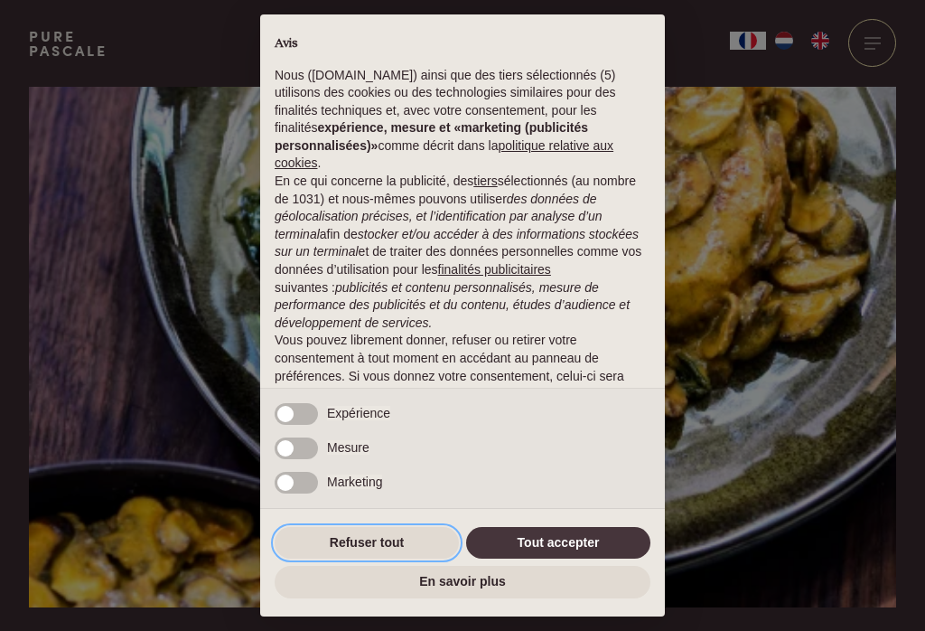
click at [393, 538] on button "Refuser tout" at bounding box center [367, 543] width 184 height 33
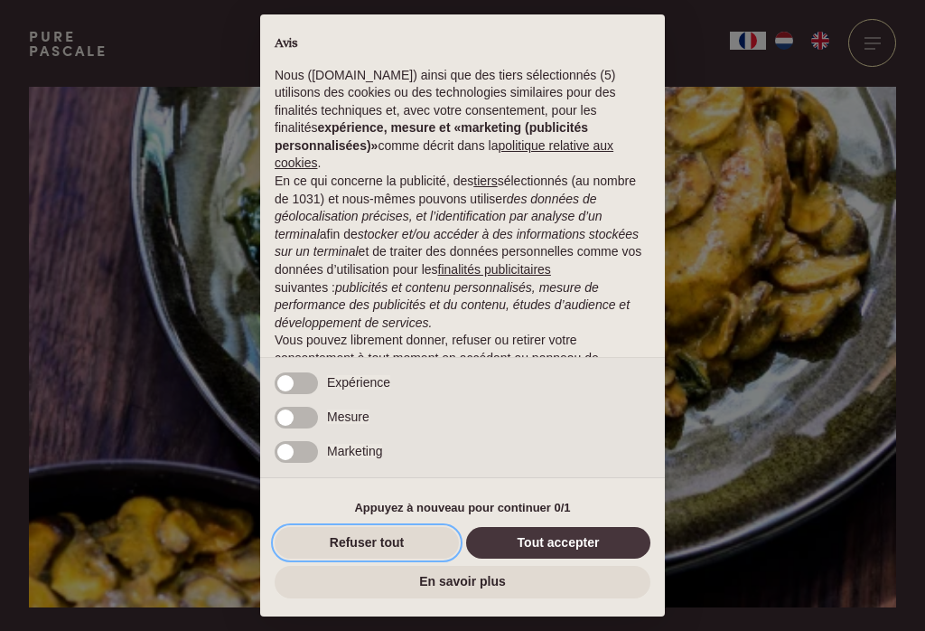
scroll to position [100, 0]
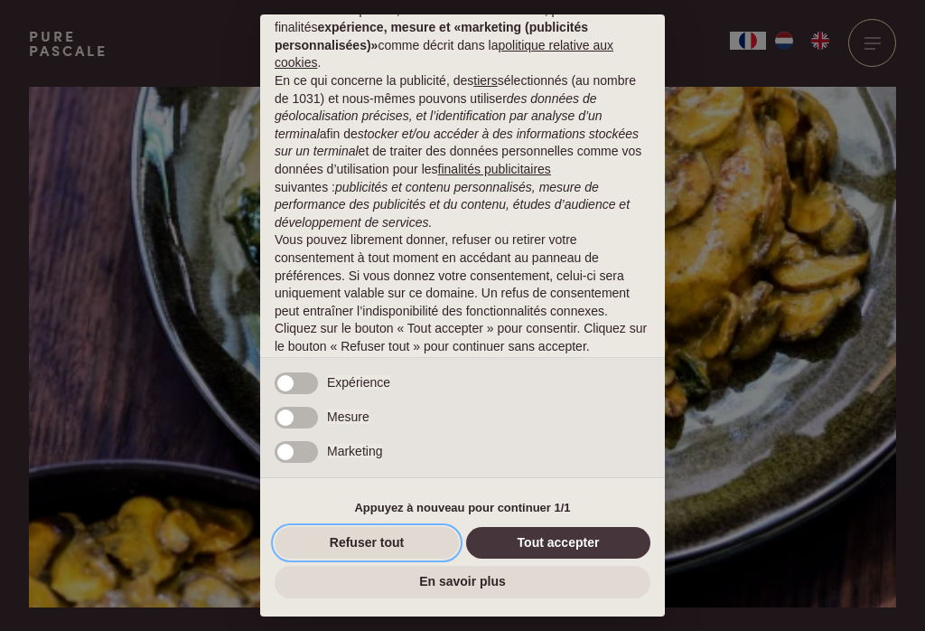
click at [393, 539] on button "Refuser tout" at bounding box center [367, 543] width 184 height 33
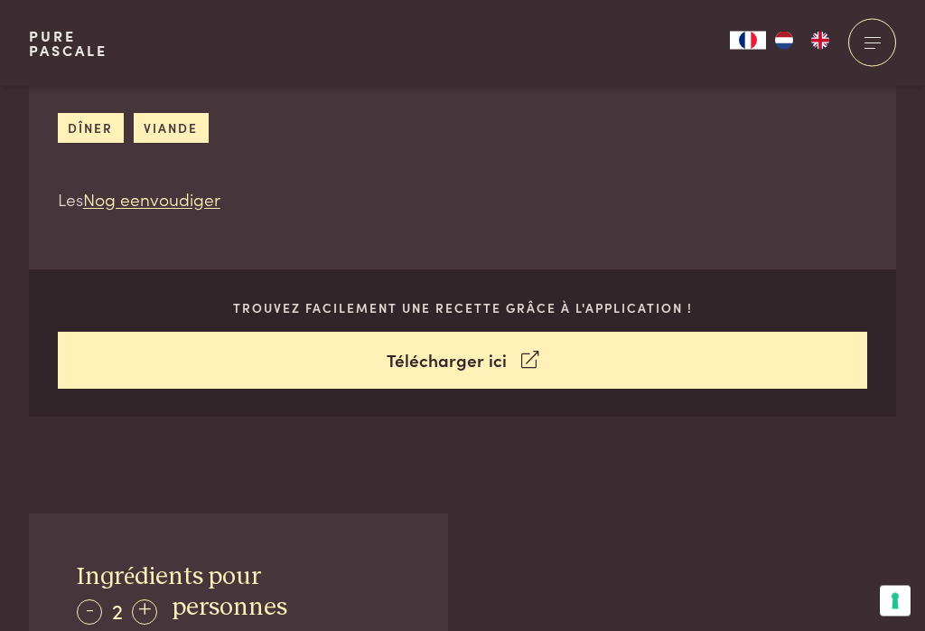
scroll to position [666, 0]
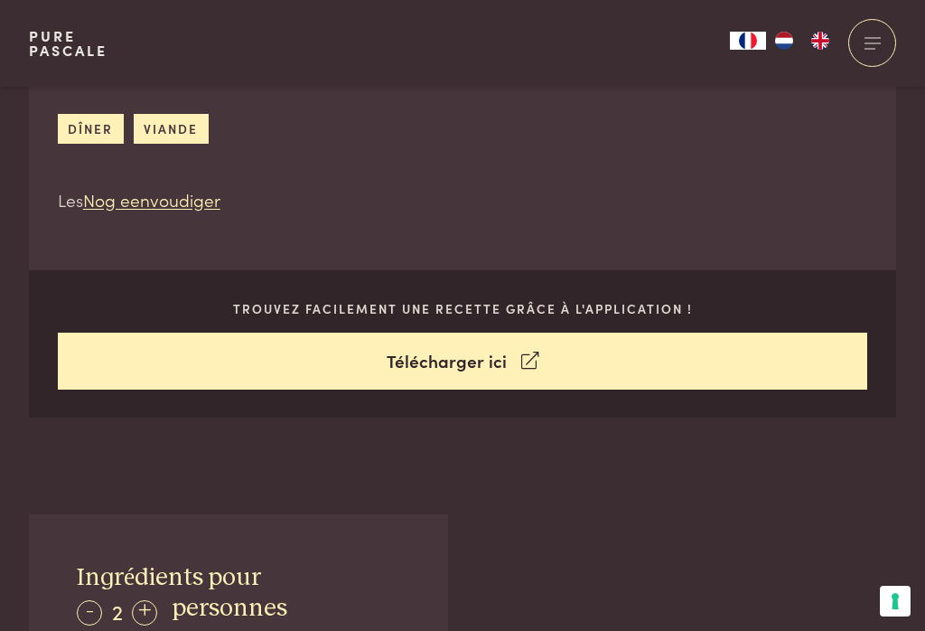
click at [183, 130] on link "viande" at bounding box center [171, 129] width 75 height 30
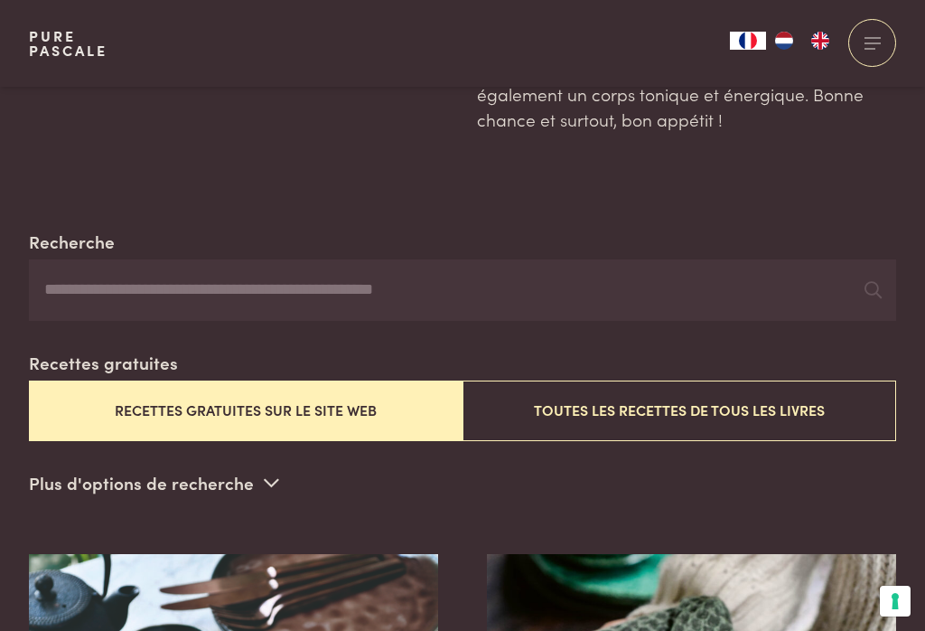
click at [633, 418] on button "Toutes les recettes de tous les livres" at bounding box center [680, 410] width 434 height 61
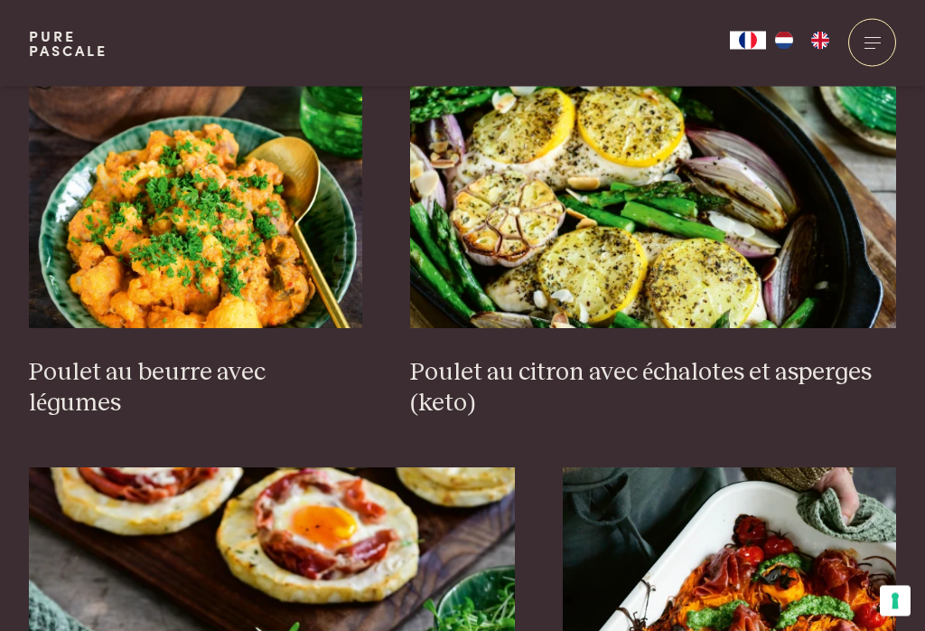
scroll to position [1380, 0]
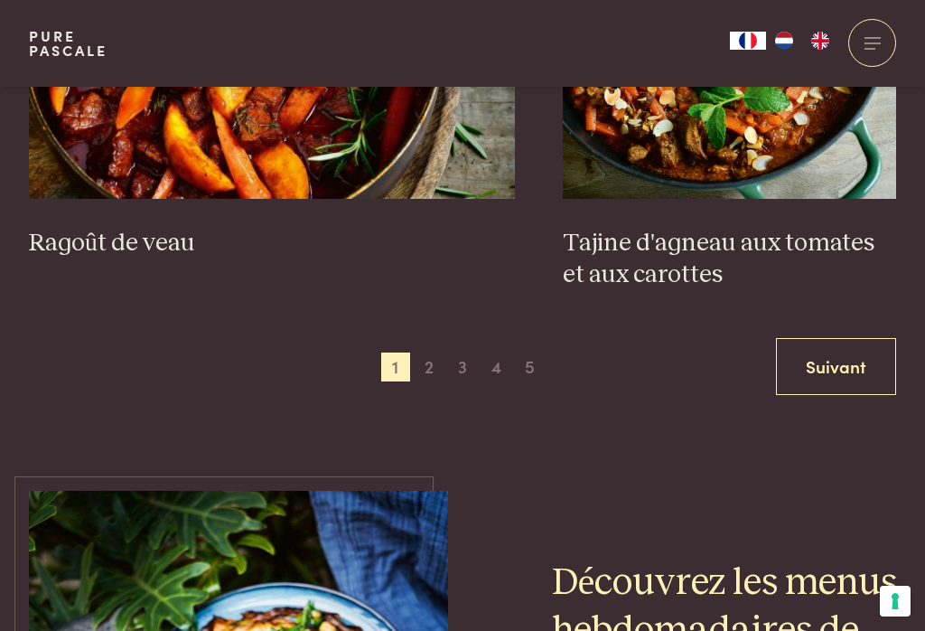
click at [864, 350] on link "Suivant" at bounding box center [836, 366] width 120 height 57
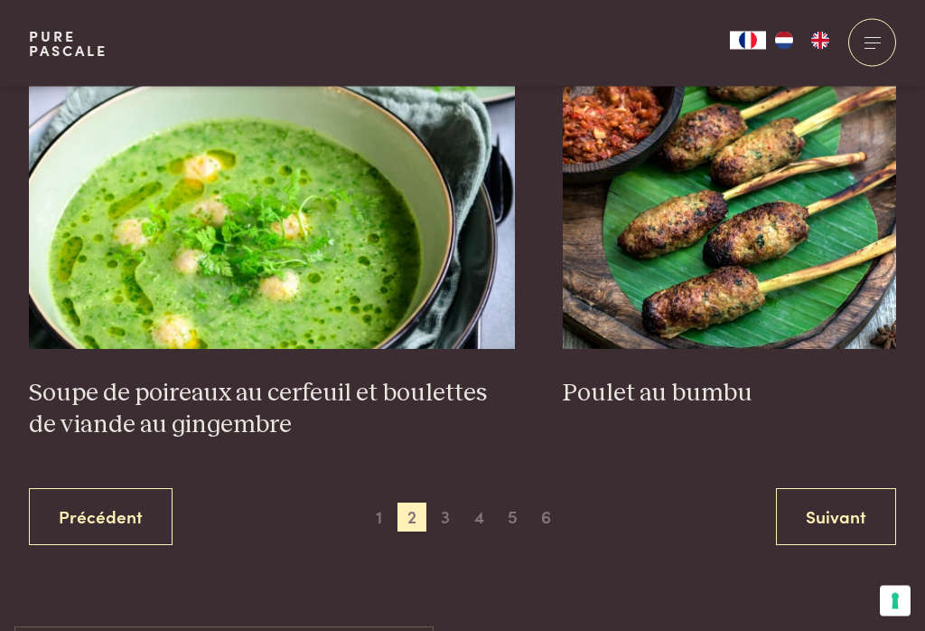
scroll to position [3422, 0]
click at [829, 500] on link "Suivant" at bounding box center [836, 516] width 120 height 57
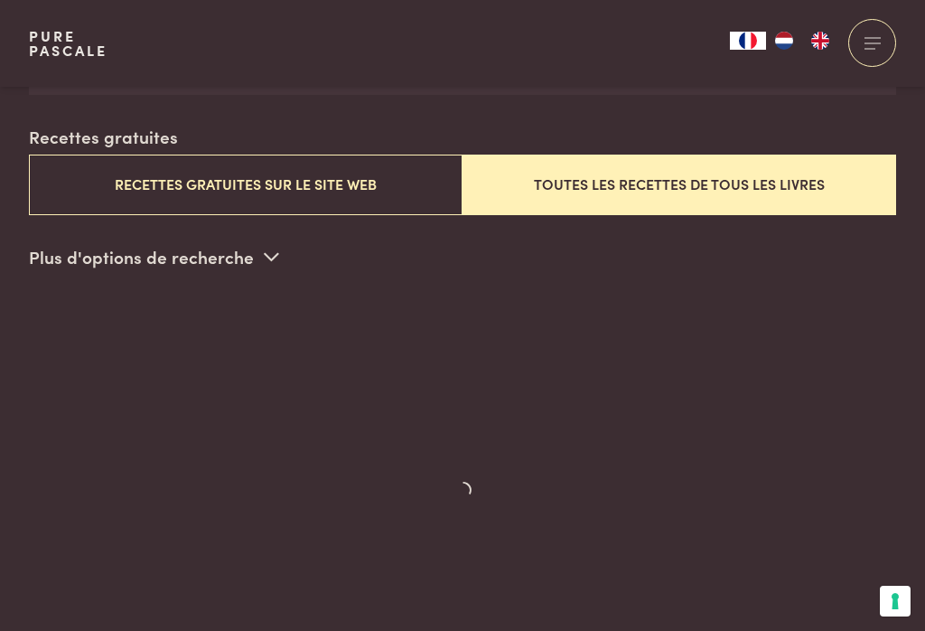
scroll to position [512, 0]
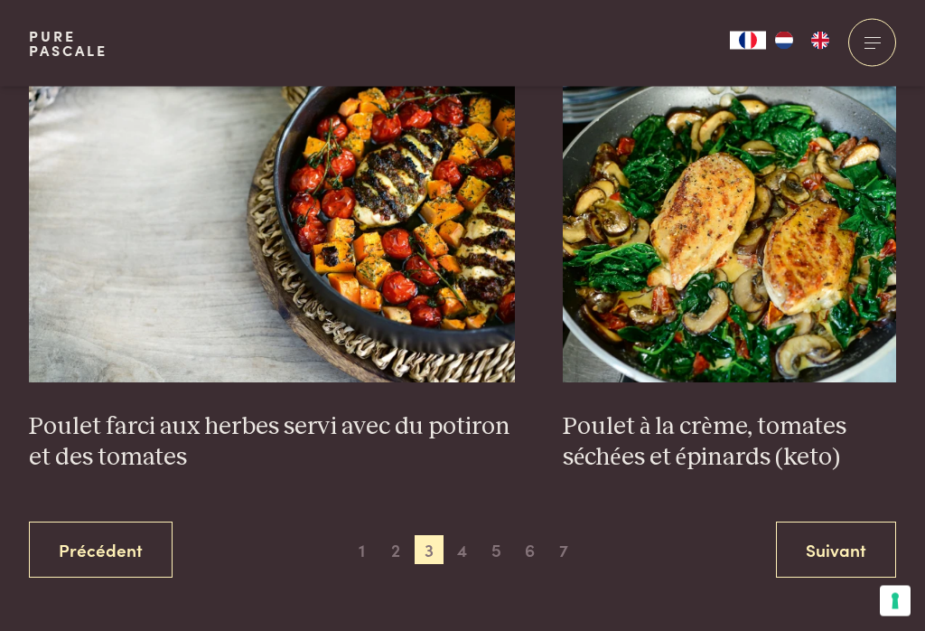
scroll to position [3362, 0]
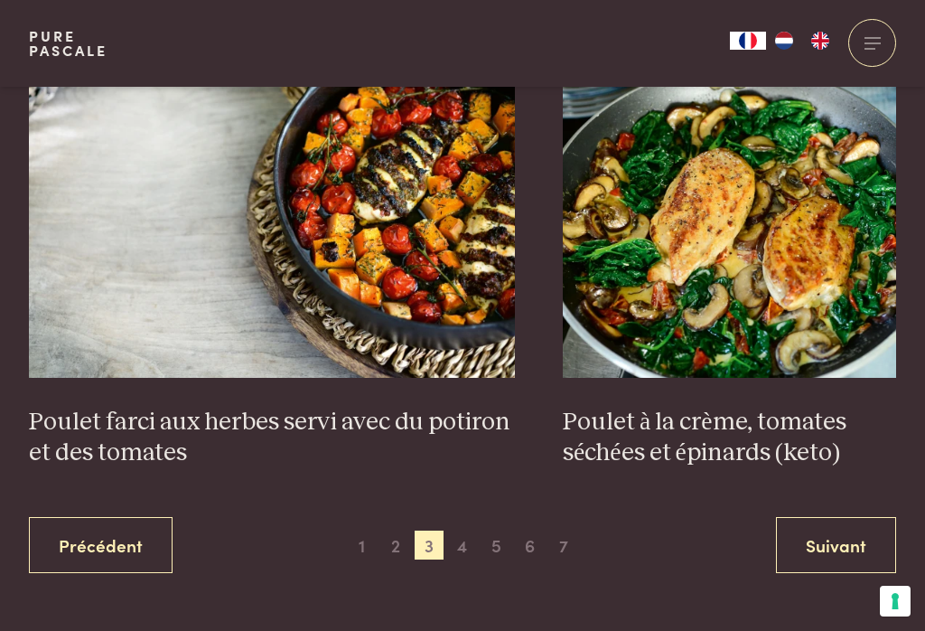
click at [812, 524] on link "Suivant" at bounding box center [836, 545] width 120 height 57
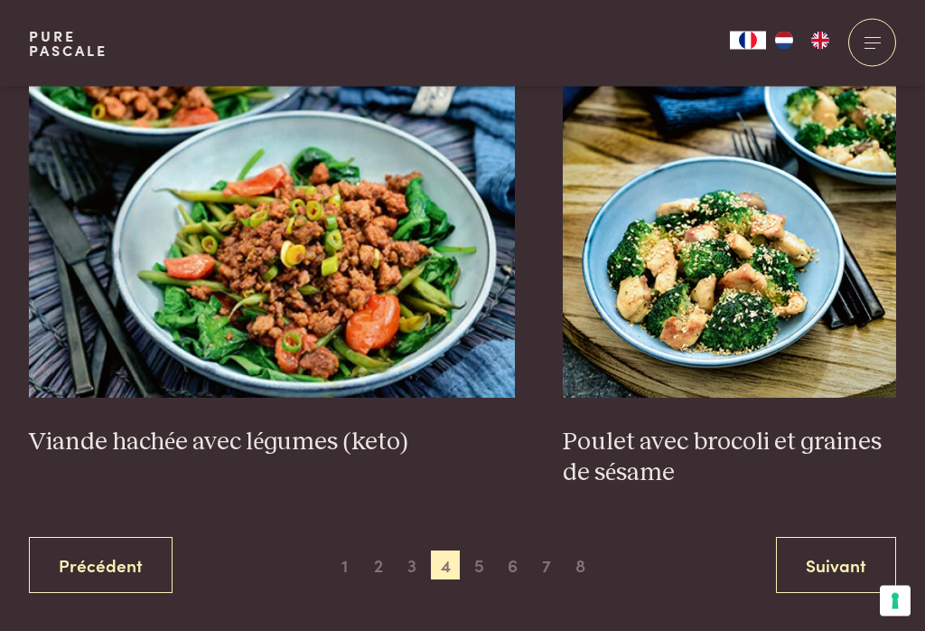
scroll to position [3405, 0]
click at [815, 537] on link "Suivant" at bounding box center [836, 565] width 120 height 57
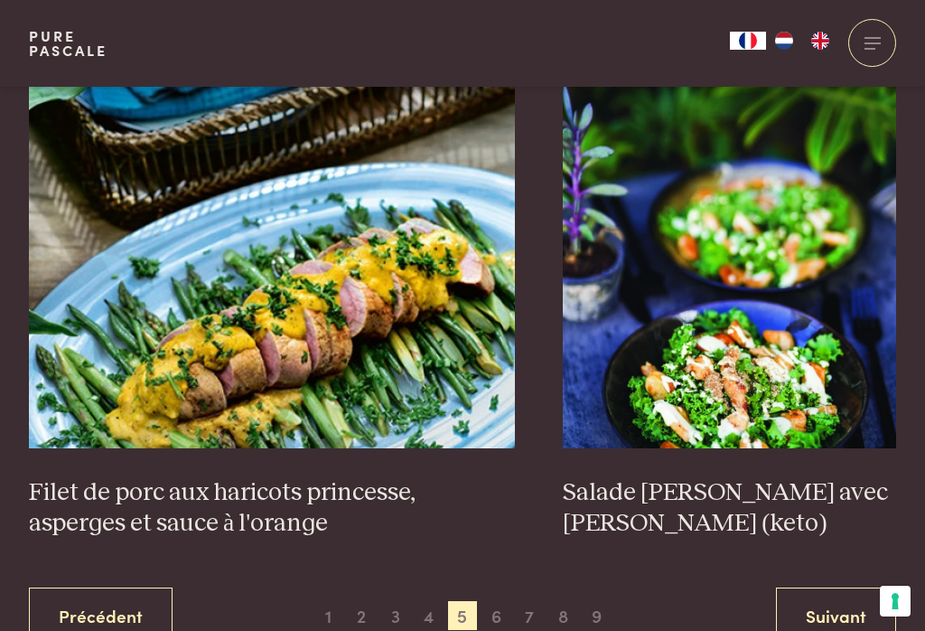
scroll to position [3355, 0]
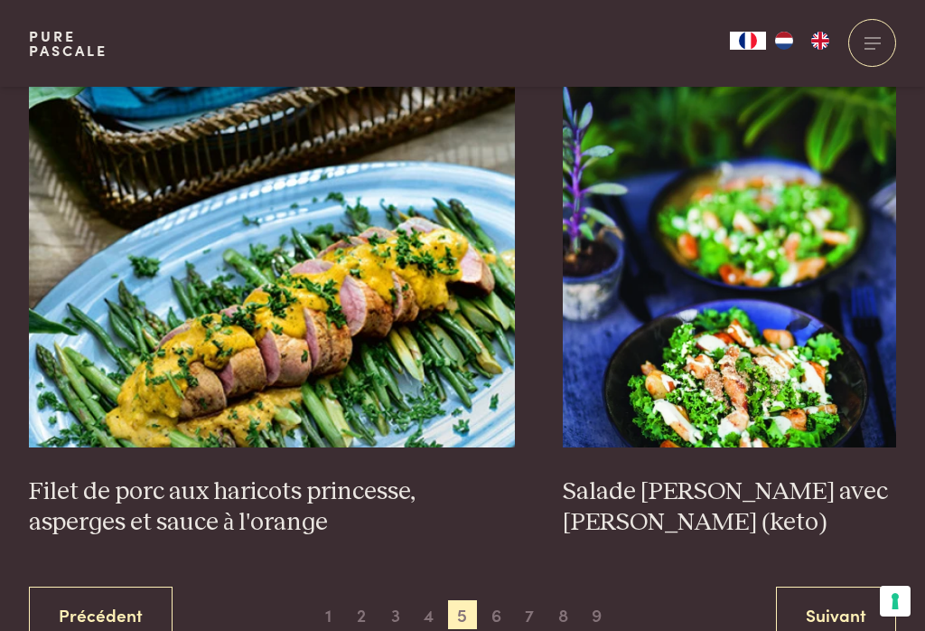
click at [805, 586] on link "Suivant" at bounding box center [836, 614] width 120 height 57
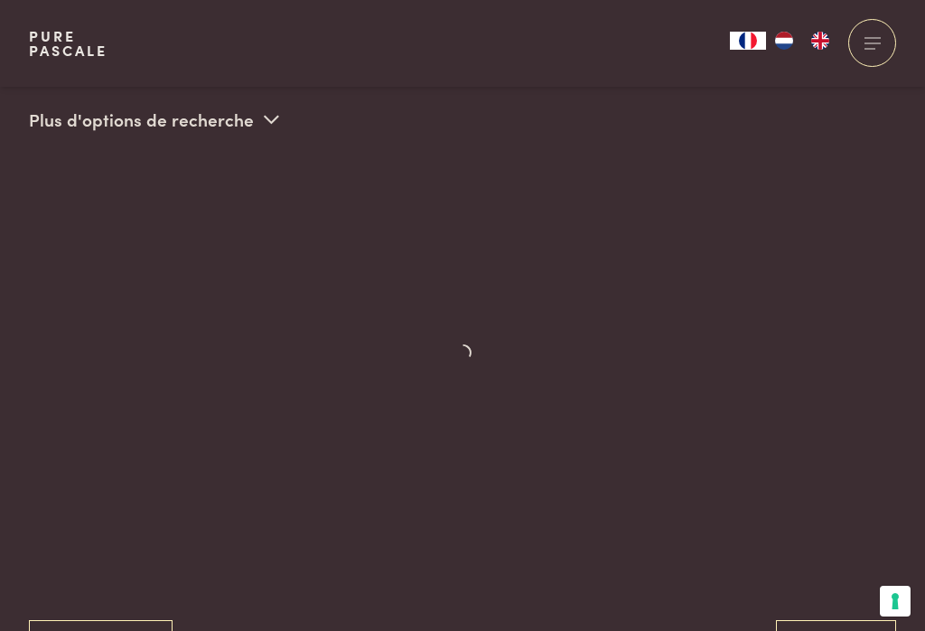
scroll to position [512, 0]
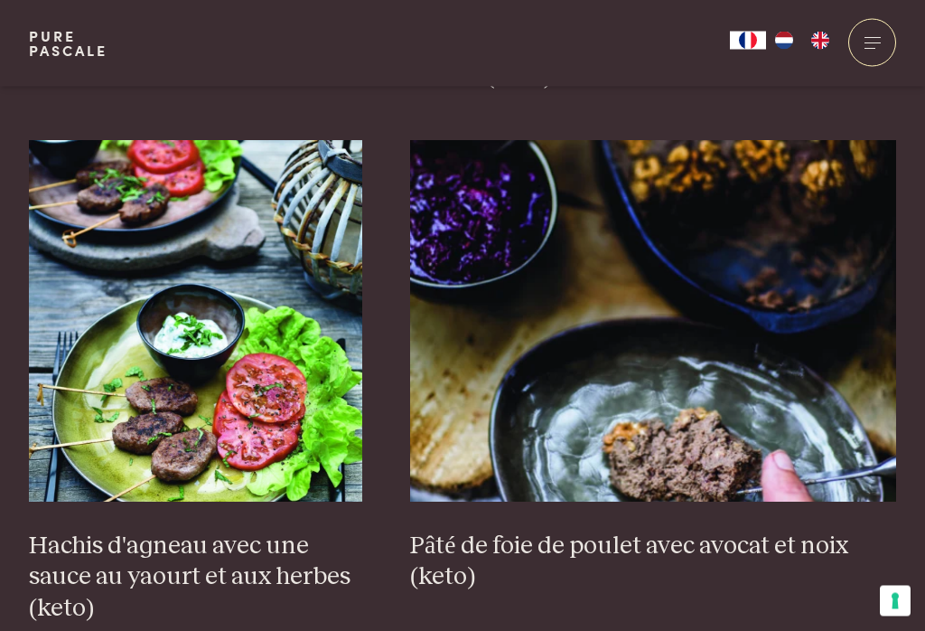
scroll to position [2738, 0]
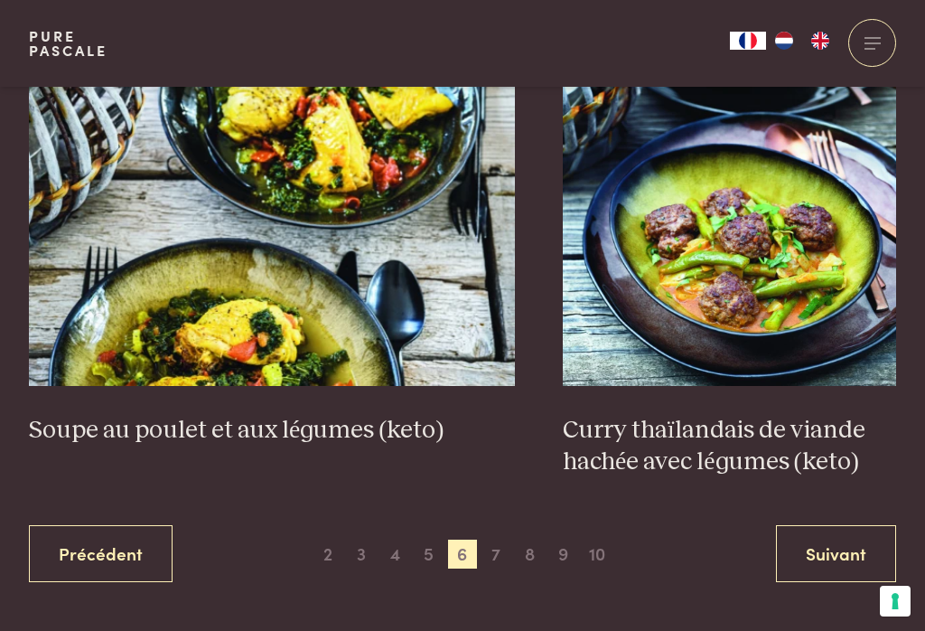
click at [803, 532] on link "Suivant" at bounding box center [836, 553] width 120 height 57
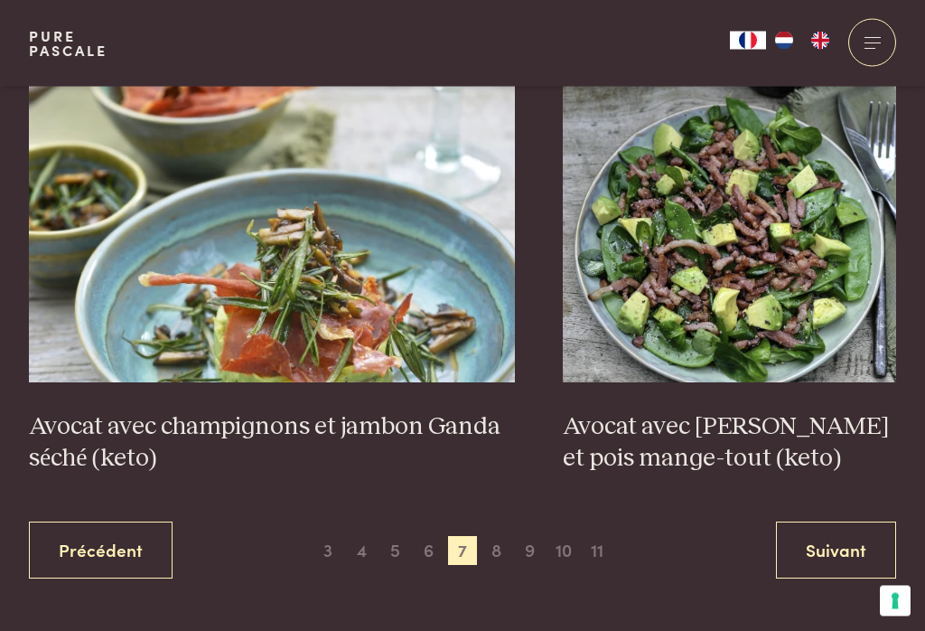
scroll to position [3339, 0]
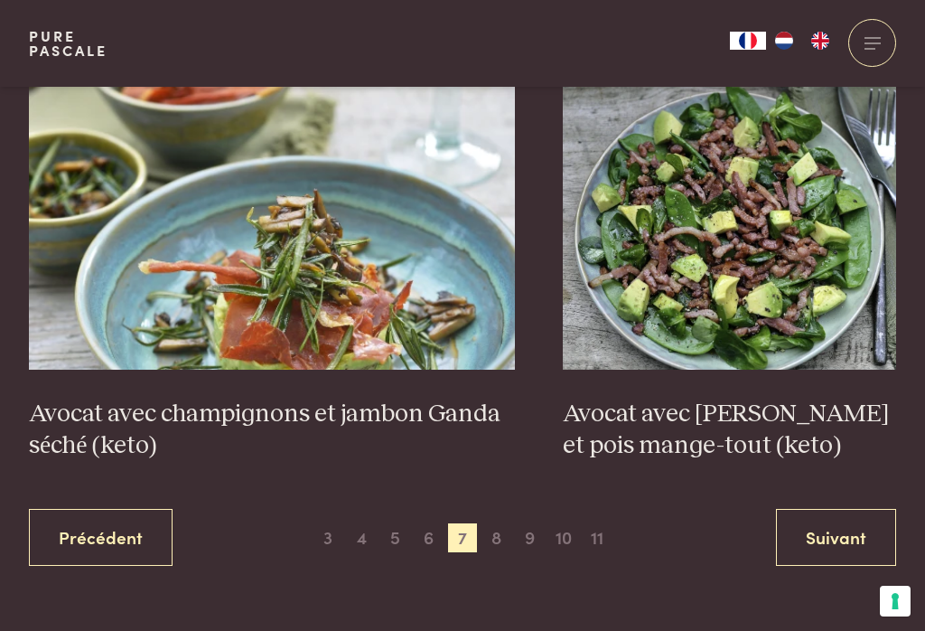
click at [818, 512] on link "Suivant" at bounding box center [836, 537] width 120 height 57
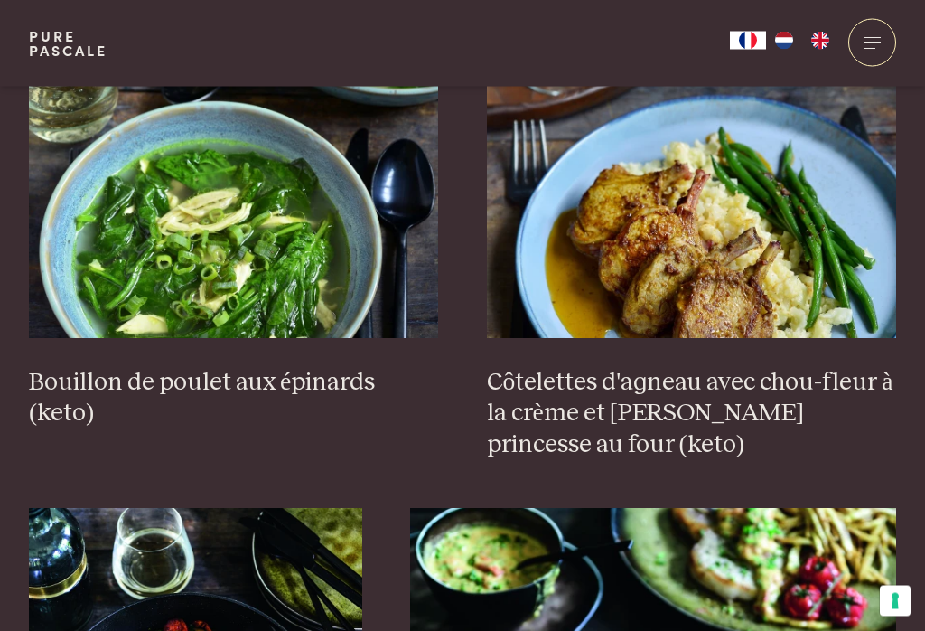
scroll to position [2399, 0]
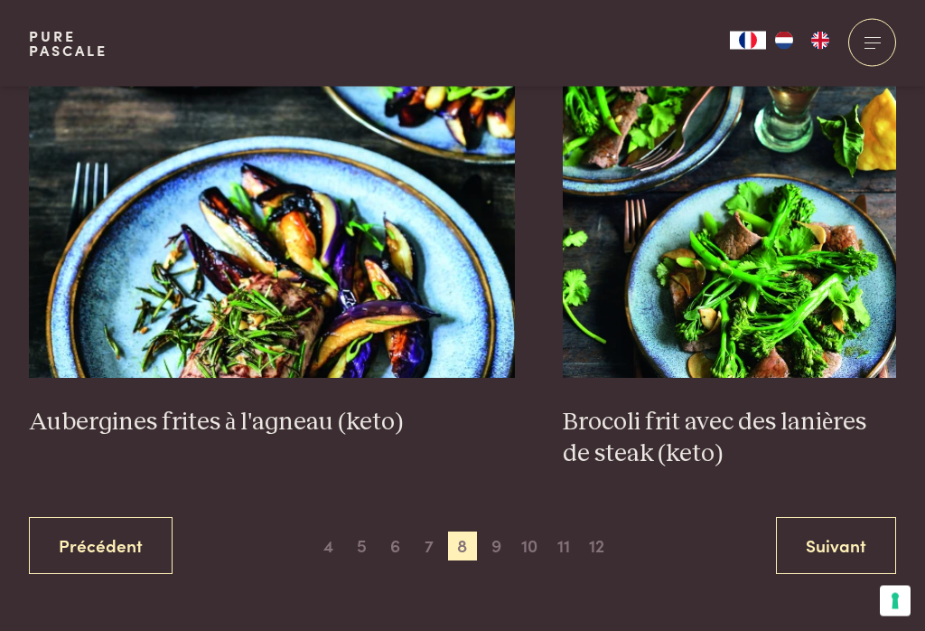
click at [820, 518] on link "Suivant" at bounding box center [836, 546] width 120 height 57
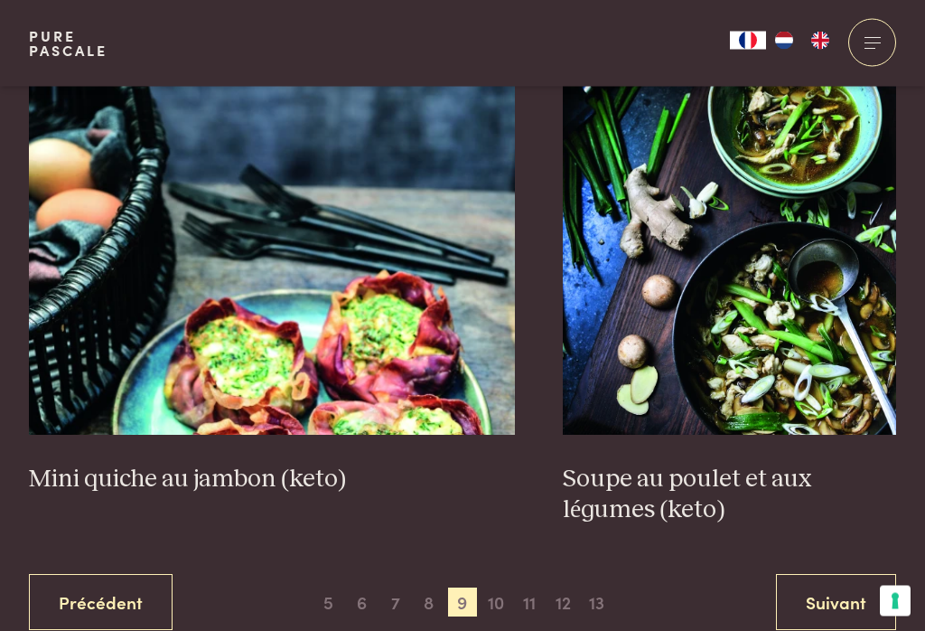
scroll to position [3306, 0]
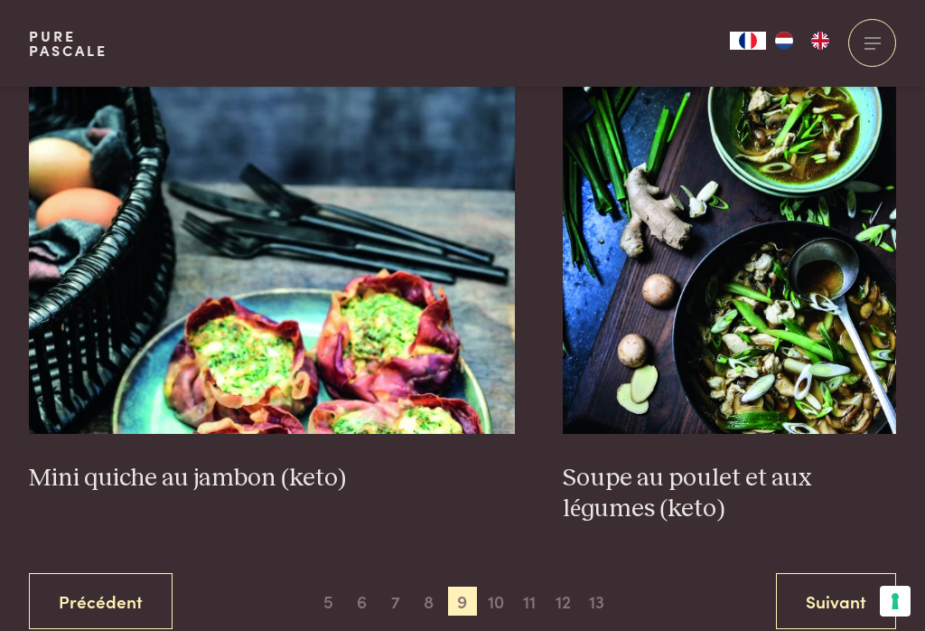
click at [802, 578] on link "Suivant" at bounding box center [836, 601] width 120 height 57
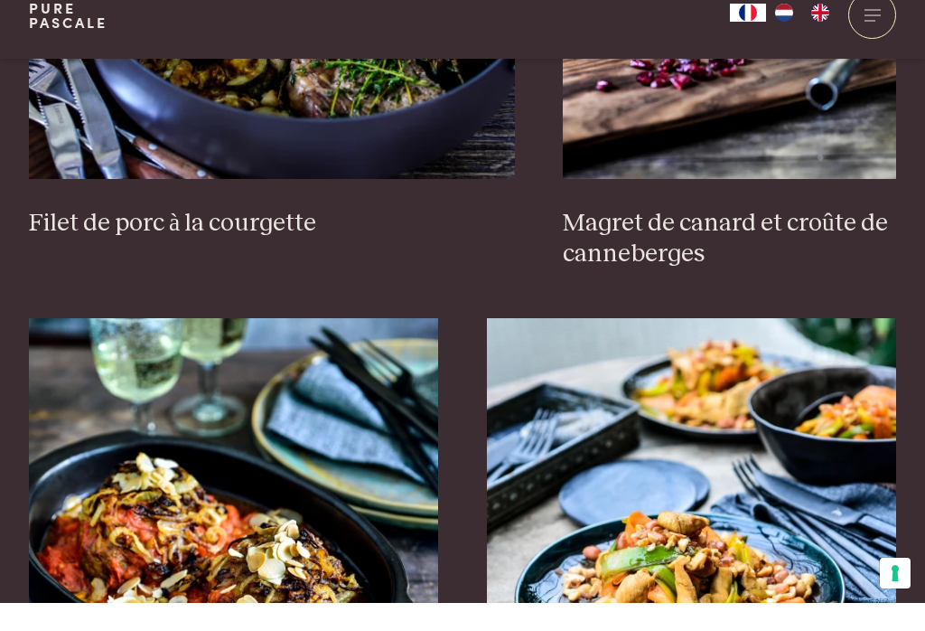
scroll to position [2028, 0]
